Goal: Task Accomplishment & Management: Manage account settings

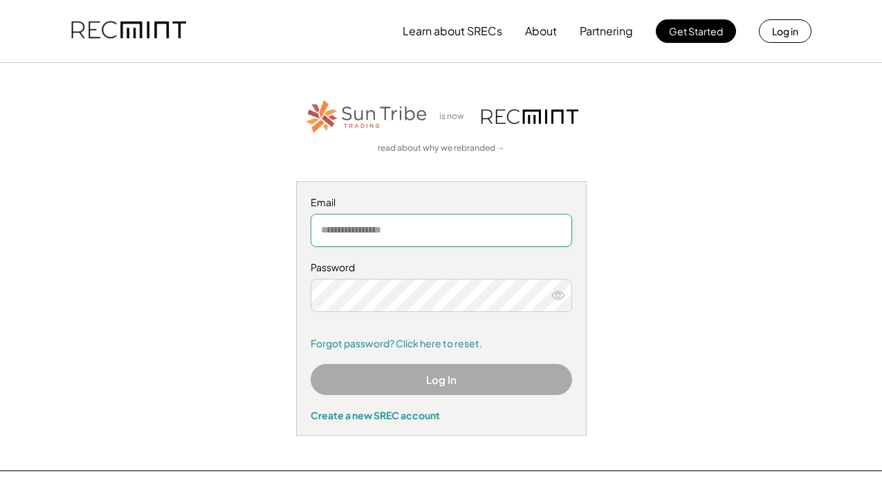
type input "**********"
click at [459, 388] on button "Log In" at bounding box center [440, 379] width 261 height 31
click at [476, 380] on button "Log In" at bounding box center [440, 379] width 261 height 31
click at [559, 294] on icon at bounding box center [558, 295] width 14 height 14
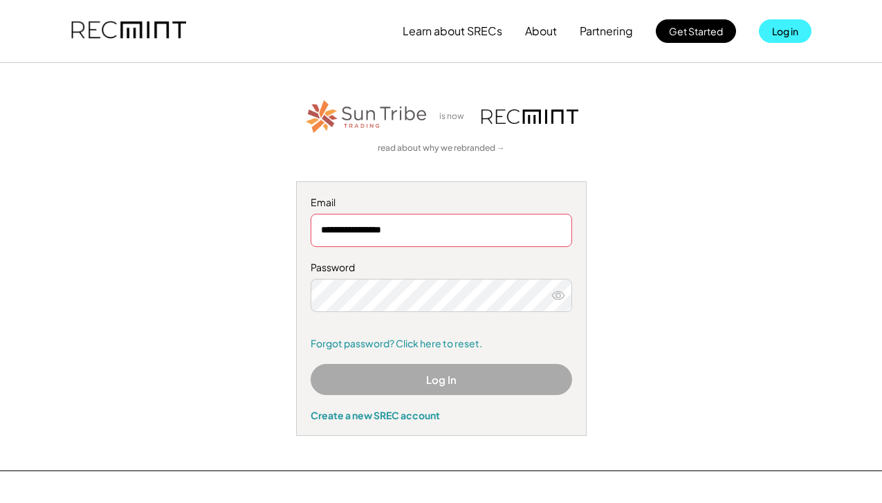
click at [779, 30] on button "Log in" at bounding box center [785, 31] width 53 height 24
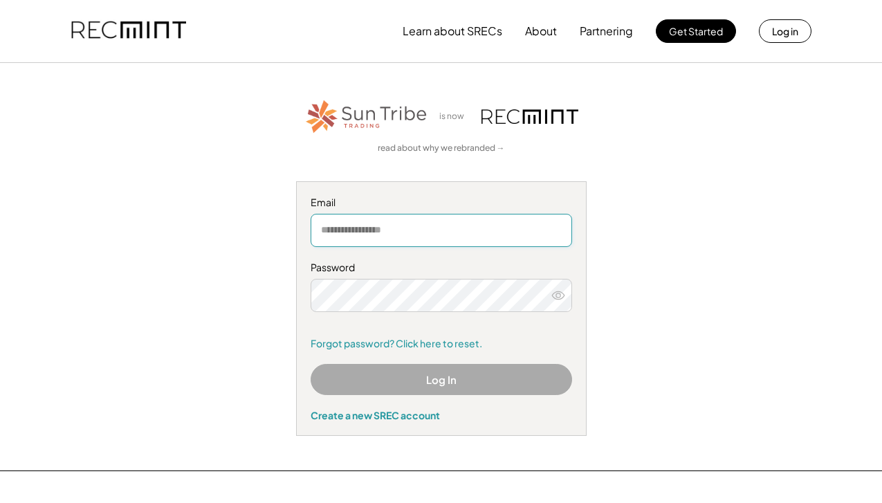
type input "**********"
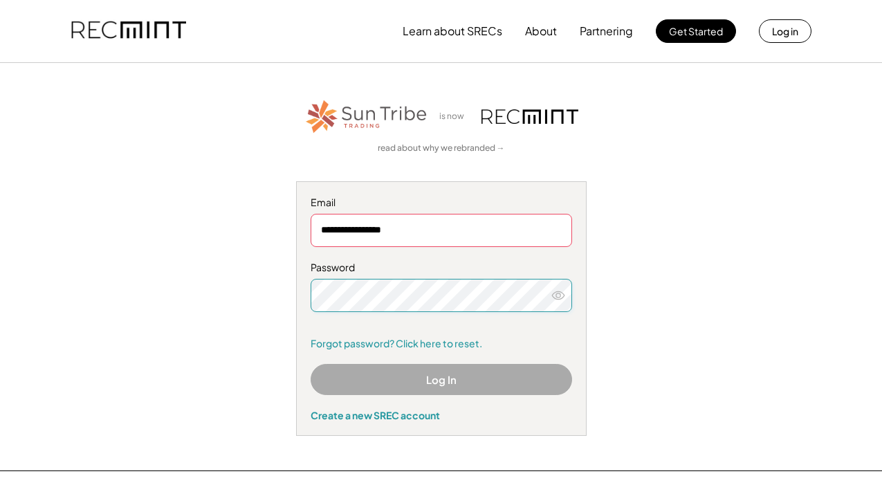
click at [435, 384] on button "Log In" at bounding box center [440, 379] width 261 height 31
click at [436, 384] on button "Log In" at bounding box center [440, 379] width 261 height 31
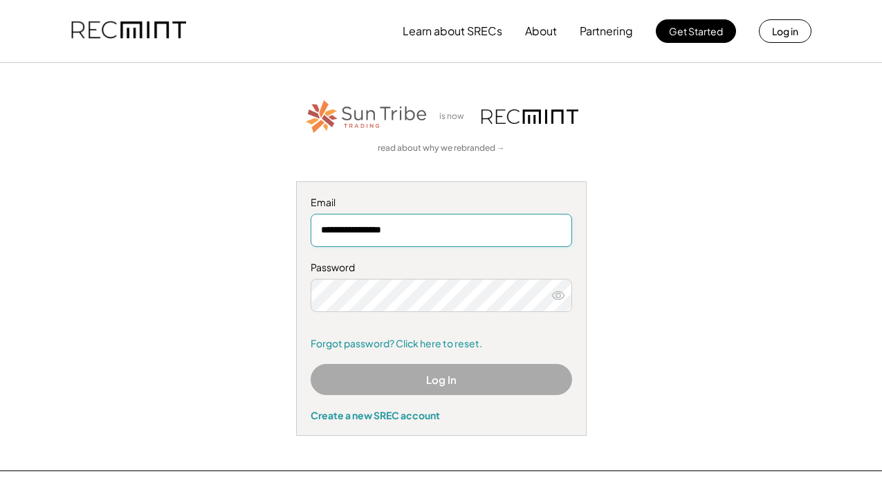
click at [511, 122] on img at bounding box center [529, 116] width 97 height 15
click at [160, 26] on img at bounding box center [128, 31] width 115 height 47
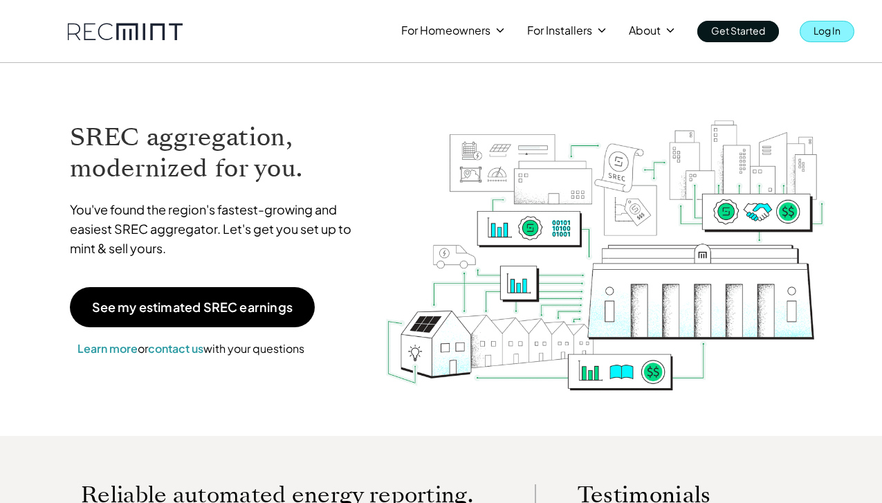
click at [826, 28] on p "Log In" at bounding box center [826, 30] width 27 height 19
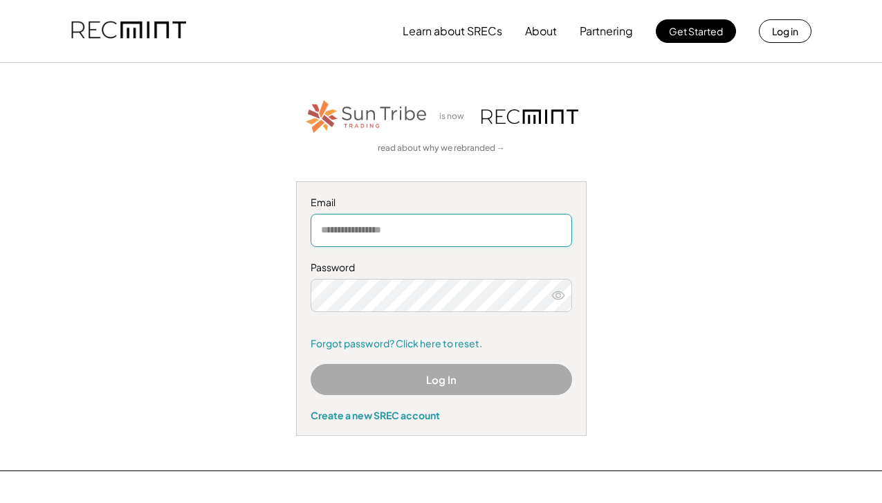
type input "**********"
click at [447, 387] on button "Log In" at bounding box center [440, 379] width 261 height 31
click at [425, 375] on button "Log In" at bounding box center [440, 379] width 261 height 31
click at [438, 344] on link "Forgot password? Click here to reset." at bounding box center [440, 344] width 261 height 14
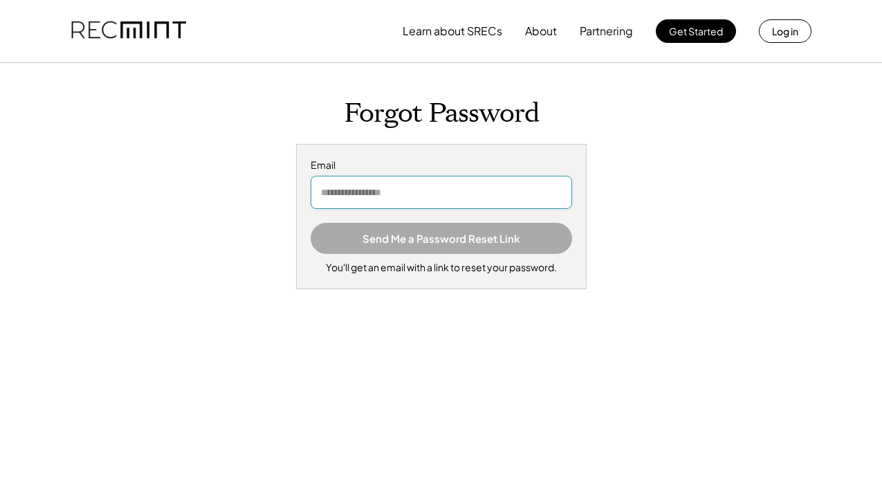
click at [373, 189] on input "email" at bounding box center [440, 192] width 261 height 33
type input "**********"
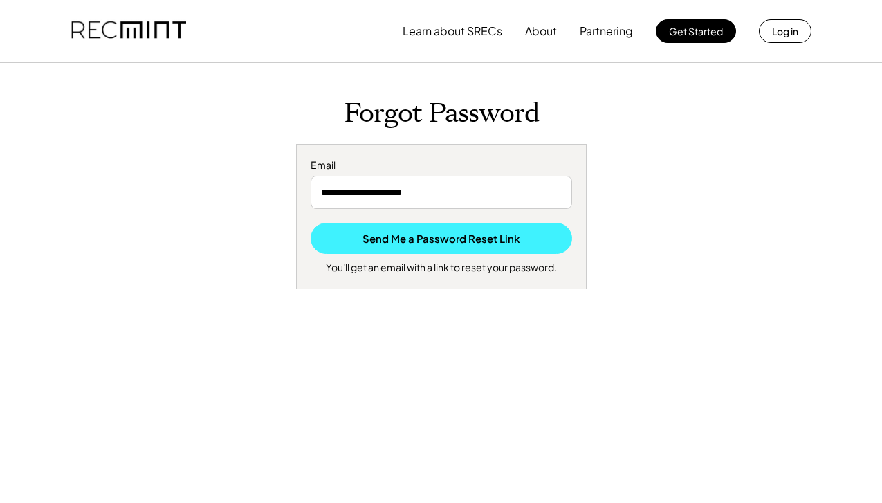
click at [409, 243] on button "Send Me a Password Reset Link" at bounding box center [440, 238] width 261 height 31
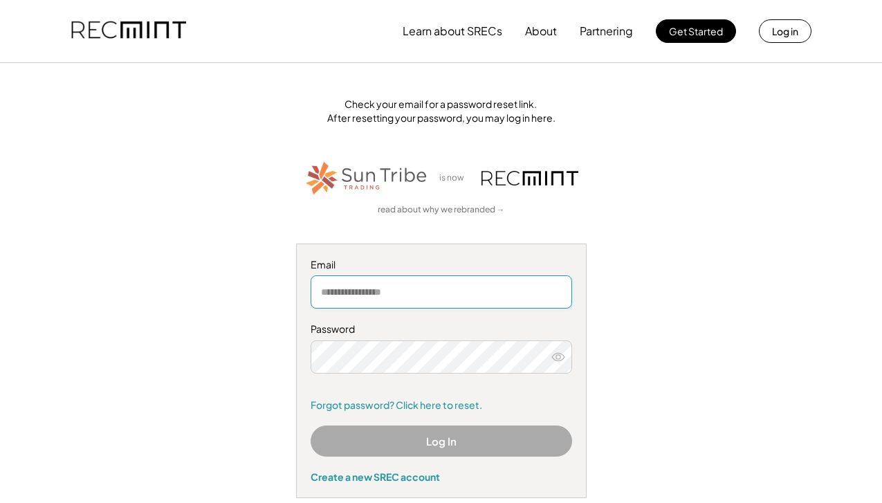
click at [691, 249] on div "Check your email for a password reset link. After resetting your password, you …" at bounding box center [441, 298] width 848 height 400
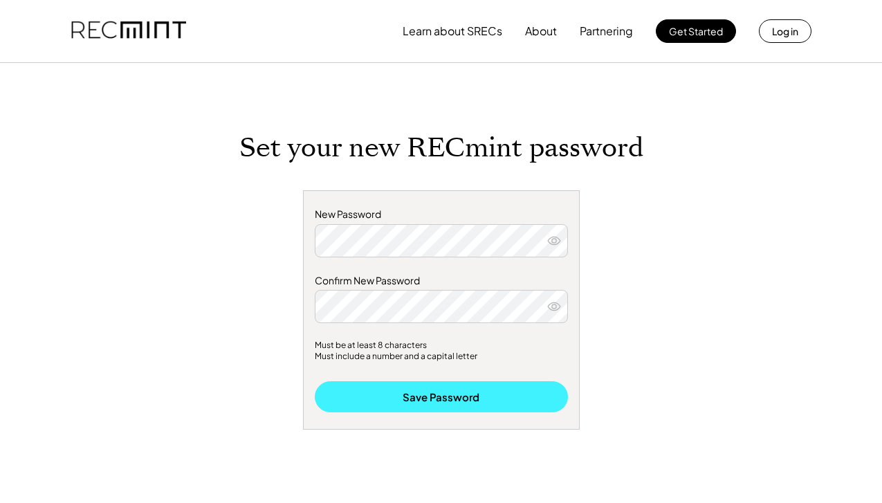
click at [403, 396] on button "Save Password" at bounding box center [441, 396] width 253 height 31
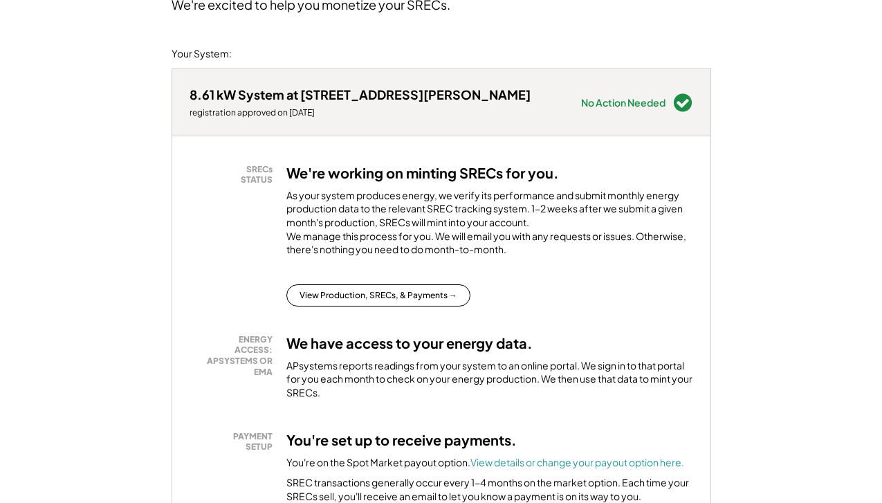
scroll to position [143, 0]
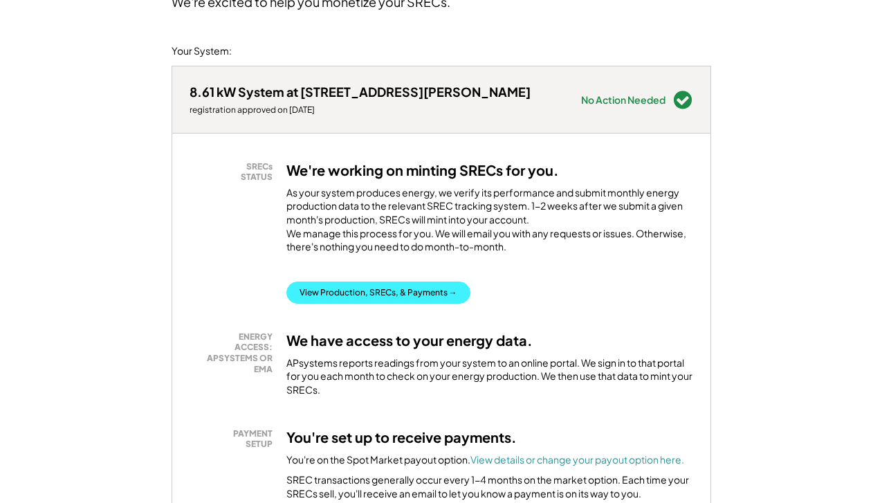
click at [414, 304] on button "View Production, SRECs, & Payments →" at bounding box center [378, 292] width 184 height 22
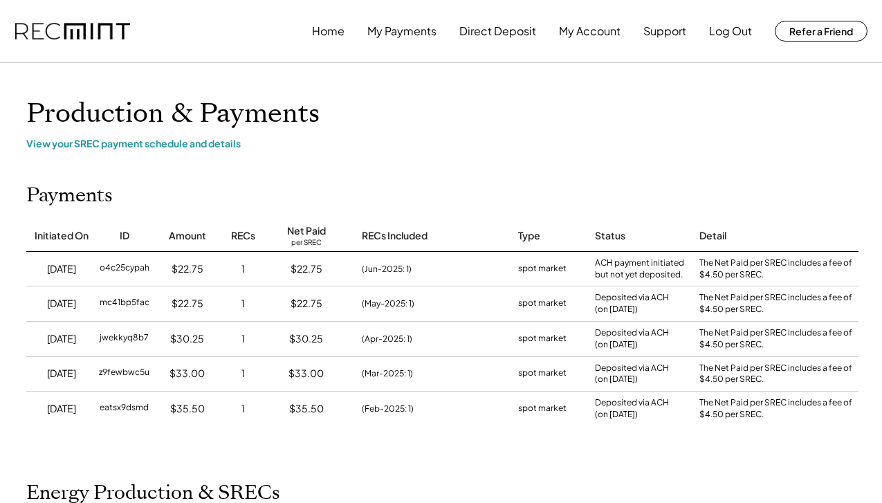
scroll to position [0, 1]
click at [138, 144] on div "View your SREC payment schedule and details" at bounding box center [441, 143] width 830 height 12
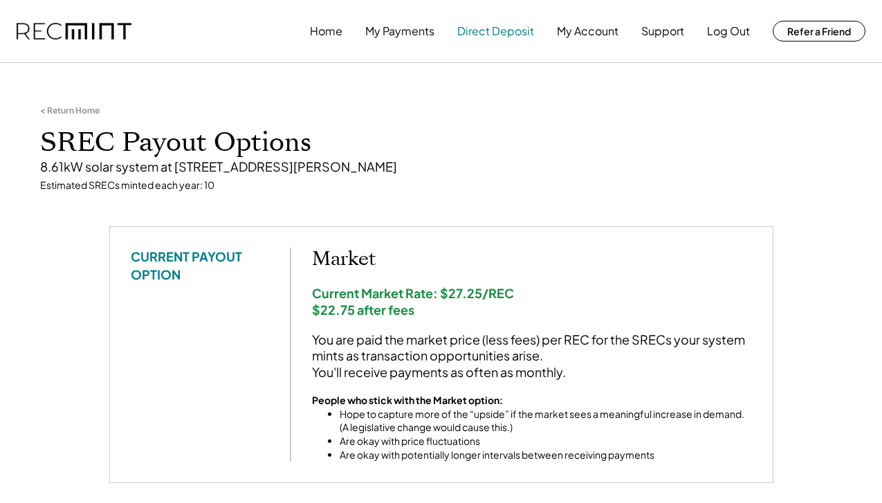
click at [485, 39] on button "Direct Deposit" at bounding box center [495, 31] width 77 height 28
